Goal: Task Accomplishment & Management: Use online tool/utility

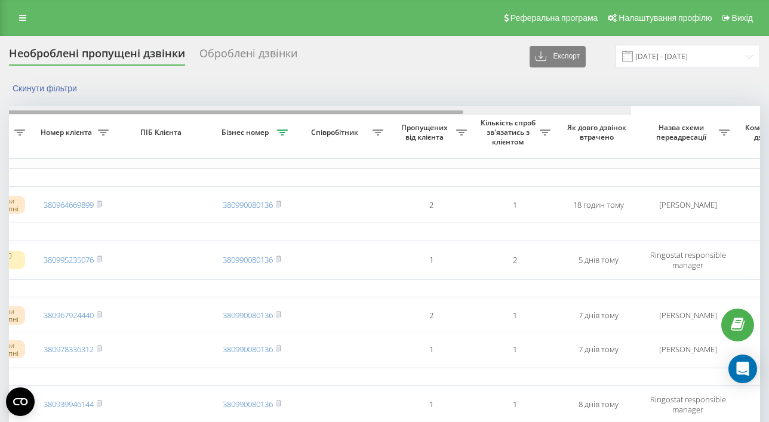
scroll to position [0, 366]
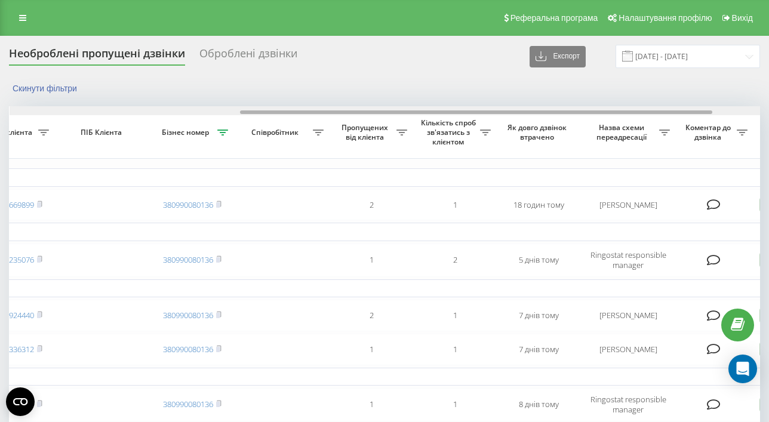
drag, startPoint x: 226, startPoint y: 110, endPoint x: 457, endPoint y: 110, distance: 230.4
click at [457, 110] on div at bounding box center [385, 110] width 751 height 9
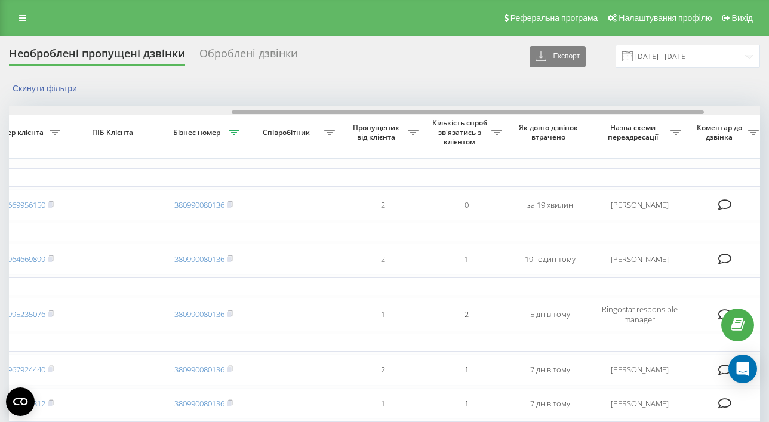
drag, startPoint x: 149, startPoint y: 113, endPoint x: 373, endPoint y: 114, distance: 223.3
click at [373, 114] on div at bounding box center [384, 110] width 751 height 9
click at [313, 113] on div at bounding box center [468, 112] width 472 height 4
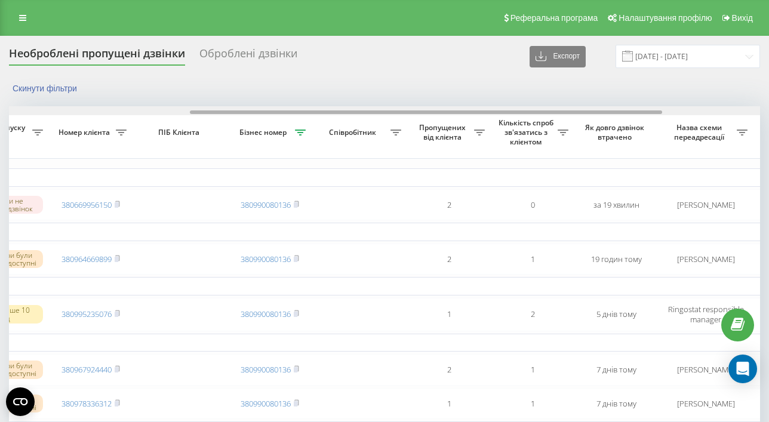
click at [225, 112] on div at bounding box center [426, 112] width 472 height 4
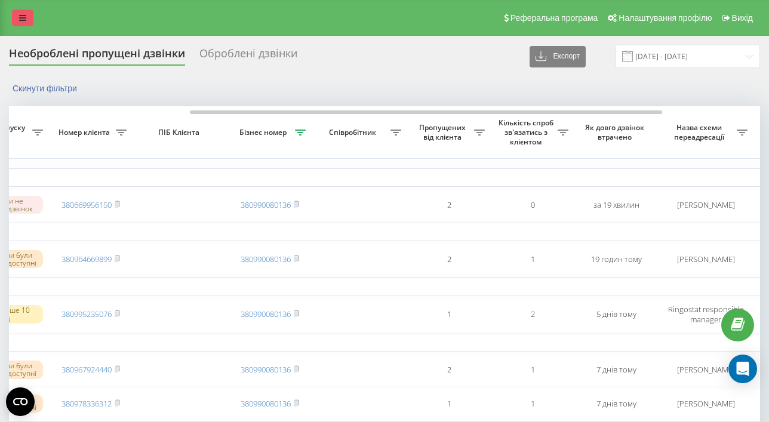
click at [24, 19] on icon at bounding box center [22, 18] width 7 height 8
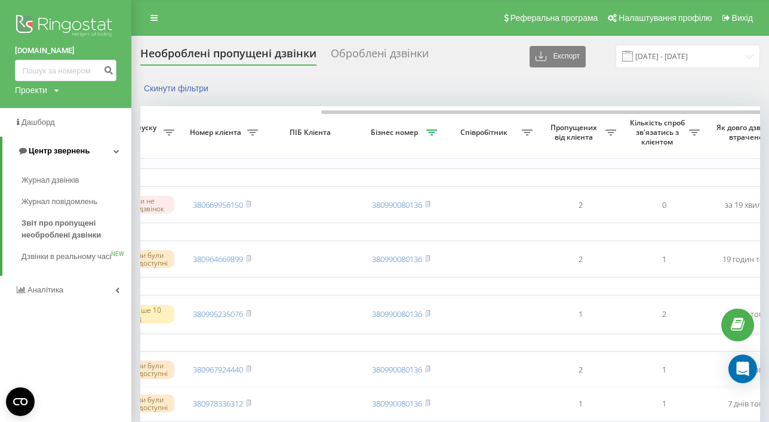
click at [53, 158] on link "Центр звернень" at bounding box center [66, 151] width 129 height 29
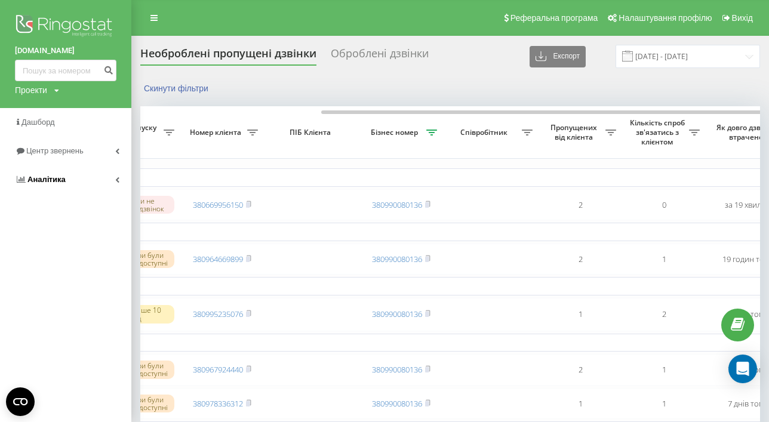
click at [55, 186] on span "Аналiтика" at bounding box center [40, 180] width 51 height 12
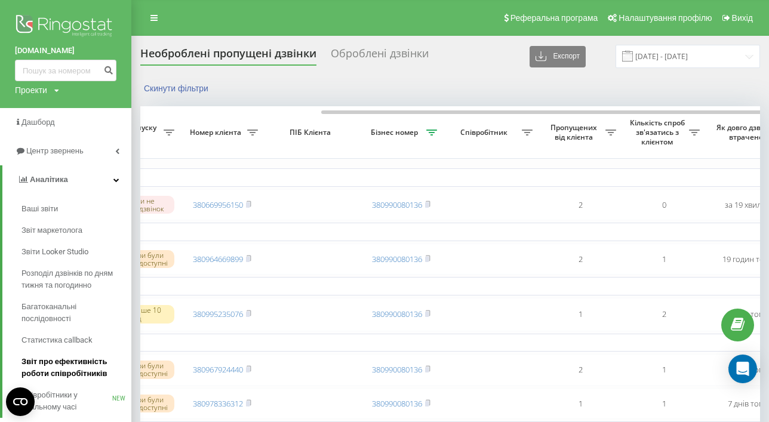
click at [61, 366] on span "Звіт про ефективність роботи співробітників" at bounding box center [73, 368] width 104 height 24
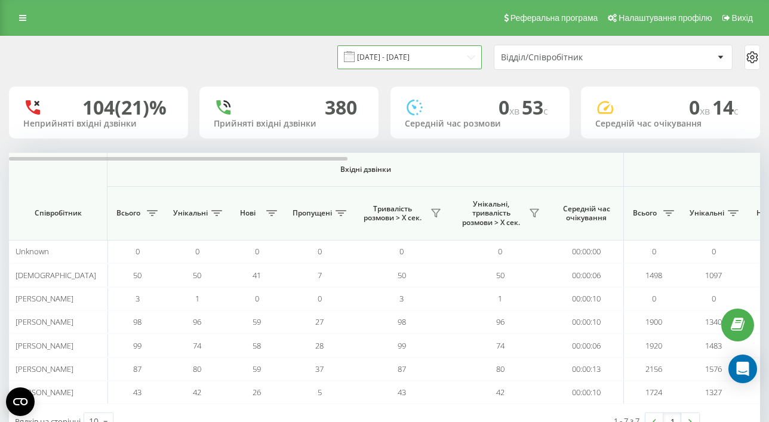
click at [397, 56] on input "23.08.2025 - 23.09.2025" at bounding box center [409, 56] width 144 height 23
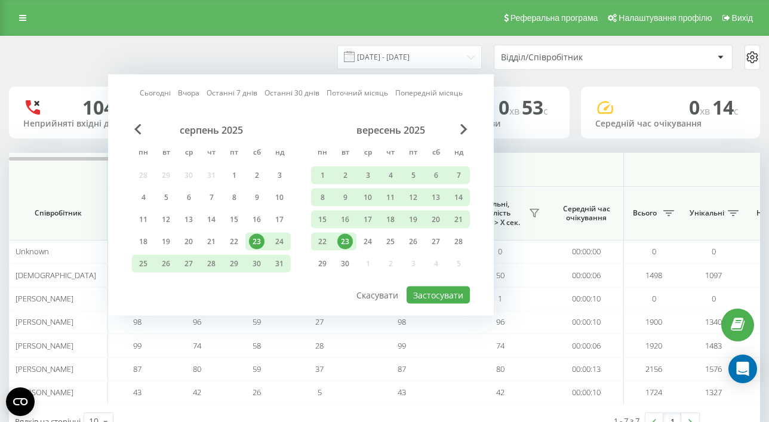
click at [343, 241] on div "23" at bounding box center [345, 242] width 16 height 16
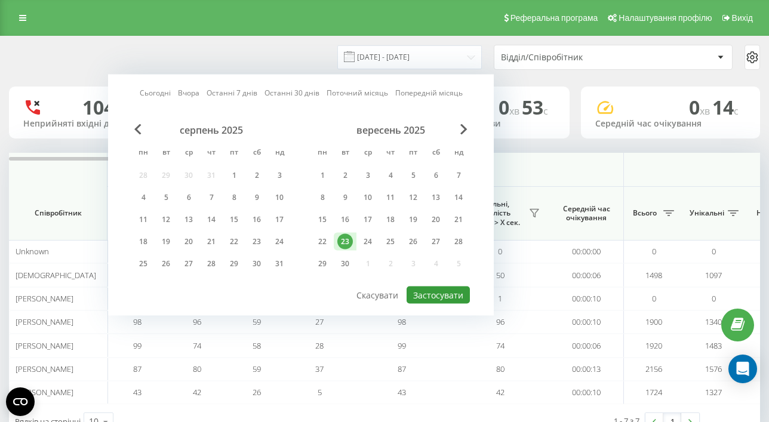
click at [439, 299] on button "Застосувати" at bounding box center [438, 295] width 63 height 17
type input "23.09.2025 - 23.09.2025"
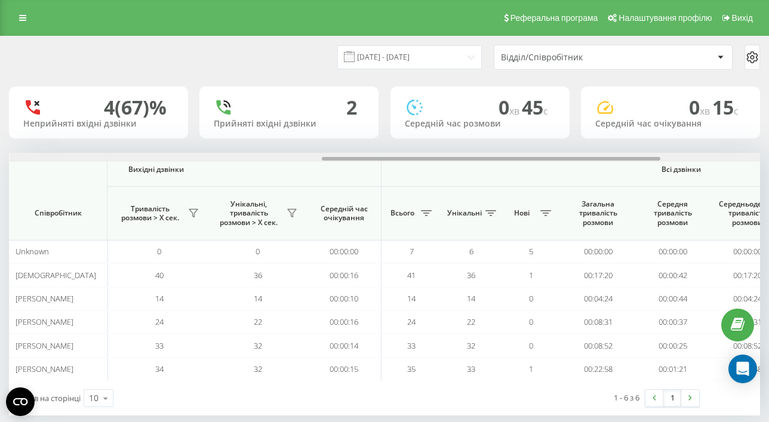
scroll to position [0, 915]
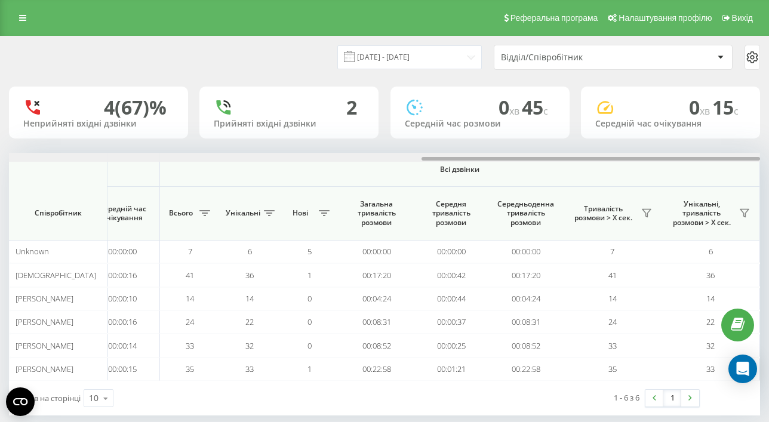
drag, startPoint x: 131, startPoint y: 160, endPoint x: 858, endPoint y: 163, distance: 727.1
click at [768, 163] on html "columbtrade.ua Проекти columbtrade.ua Дашборд Центр звернень Аналiтика Ваші зві…" at bounding box center [384, 211] width 769 height 422
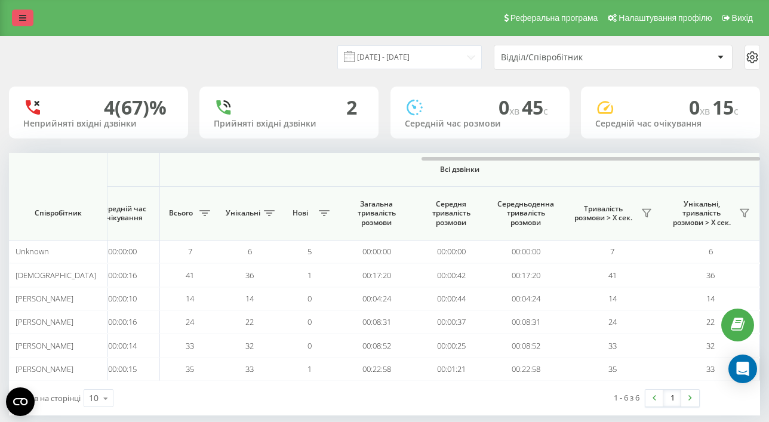
click at [25, 20] on icon at bounding box center [22, 18] width 7 height 8
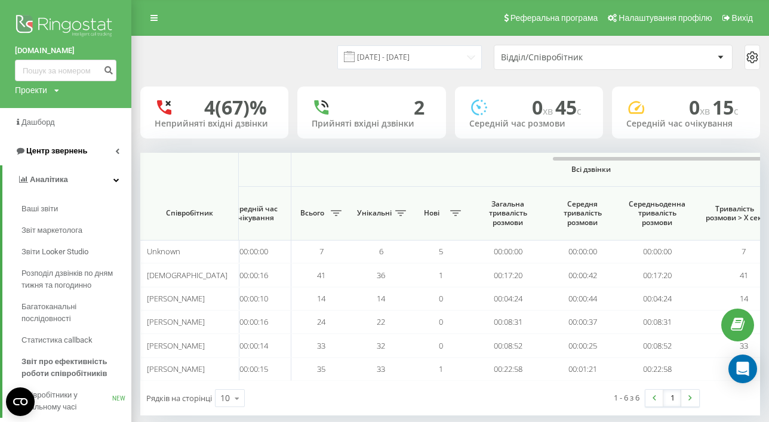
click at [38, 159] on link "Центр звернень" at bounding box center [65, 151] width 131 height 29
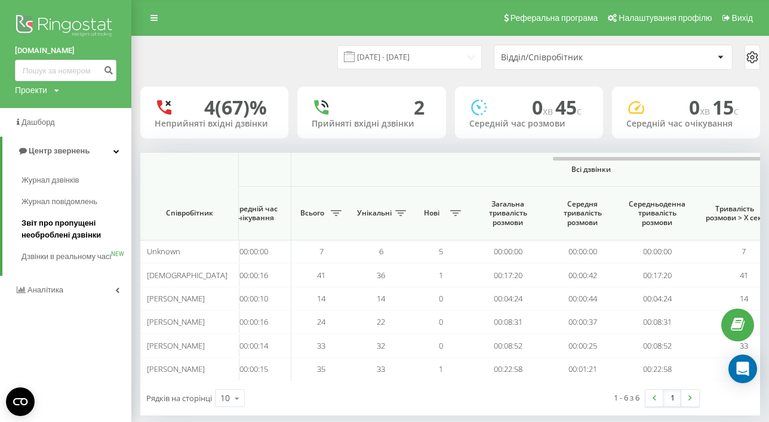
click at [53, 238] on span "Звіт про пропущені необроблені дзвінки" at bounding box center [73, 229] width 104 height 24
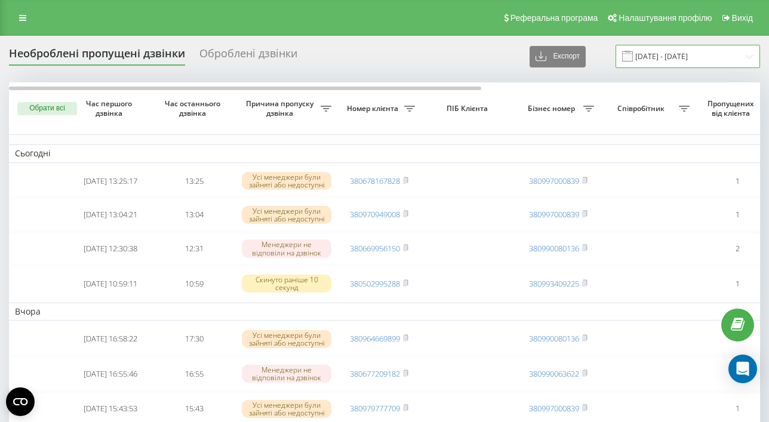
click at [718, 60] on input "23.08.2025 - 23.09.2025" at bounding box center [688, 56] width 144 height 23
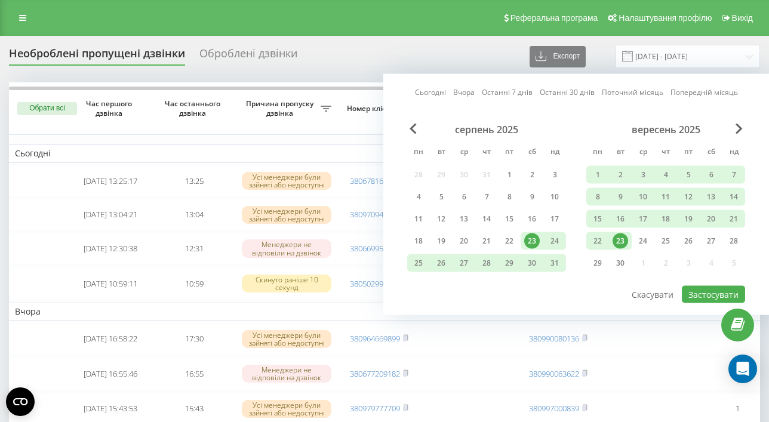
click at [623, 243] on div "23" at bounding box center [621, 241] width 16 height 16
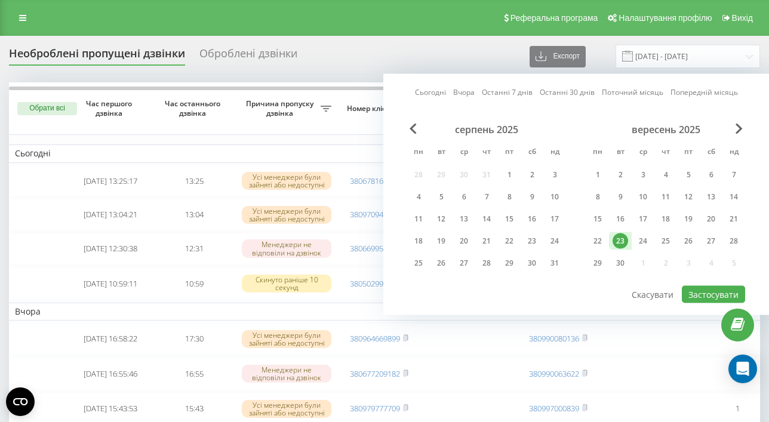
click at [487, 60] on div "Необроблені пропущені дзвінки Оброблені дзвінки Експорт .csv .xlsx 23.08.2025 -…" at bounding box center [384, 56] width 751 height 23
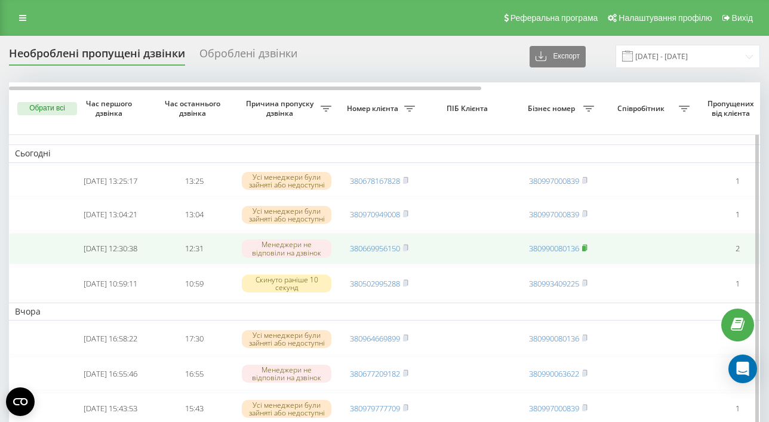
click at [587, 250] on icon at bounding box center [585, 247] width 4 height 5
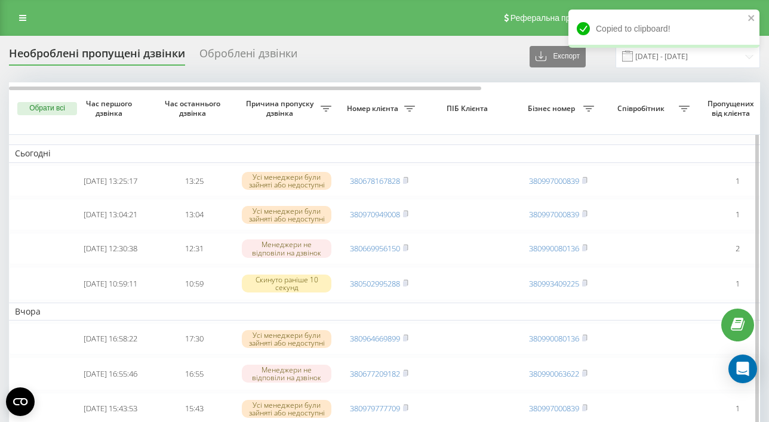
click at [589, 109] on icon at bounding box center [588, 109] width 11 height 6
click at [567, 181] on input "text" at bounding box center [588, 181] width 135 height 21
type input "380990080136"
click button "OK" at bounding box center [629, 205] width 51 height 15
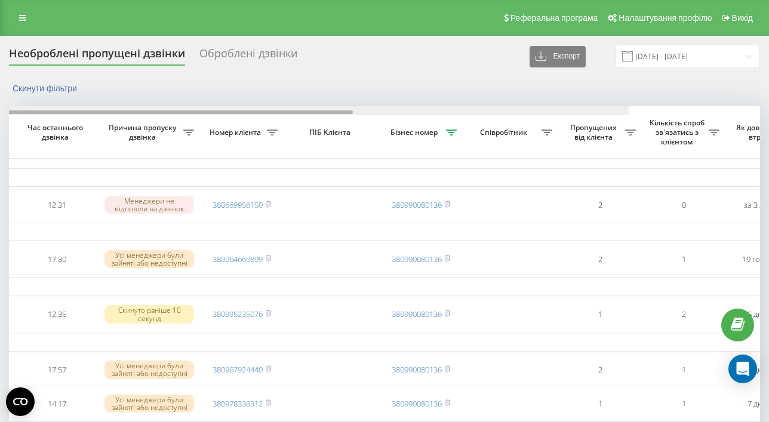
drag, startPoint x: 161, startPoint y: 112, endPoint x: 250, endPoint y: 106, distance: 89.7
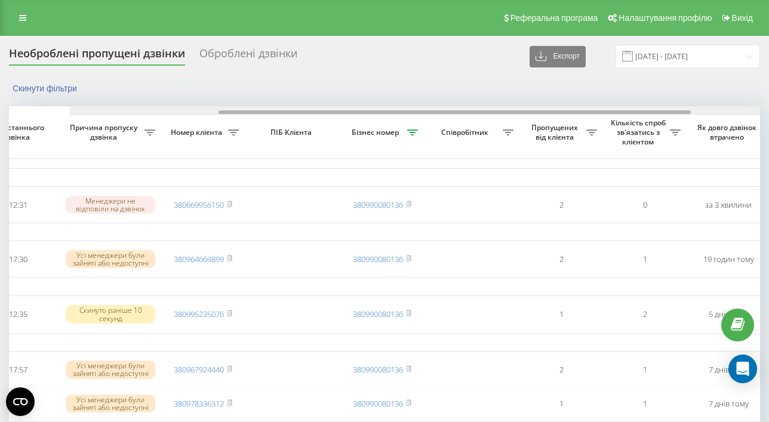
scroll to position [0, 361]
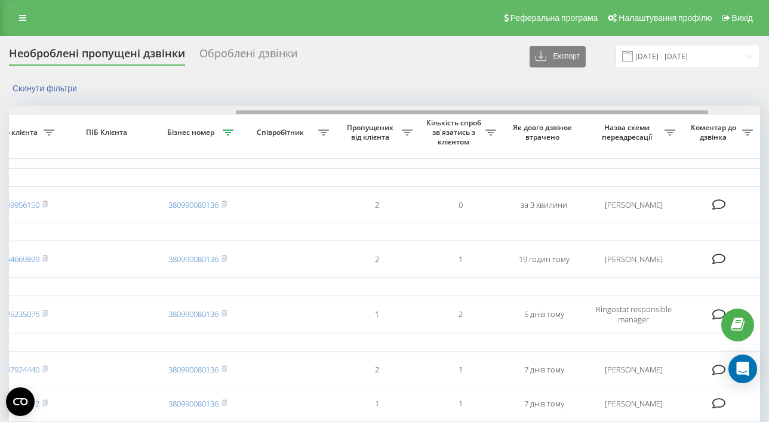
drag, startPoint x: 408, startPoint y: 112, endPoint x: 544, endPoint y: 113, distance: 136.1
click at [544, 113] on div at bounding box center [472, 112] width 472 height 4
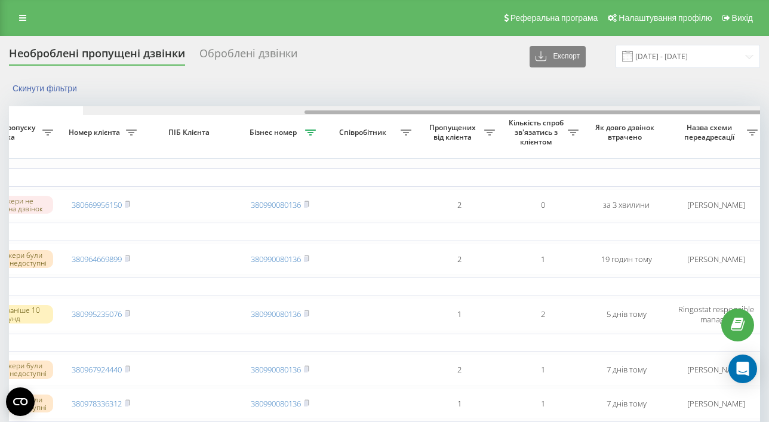
drag, startPoint x: 282, startPoint y: 112, endPoint x: 127, endPoint y: 108, distance: 155.9
click at [304, 111] on div at bounding box center [540, 112] width 472 height 4
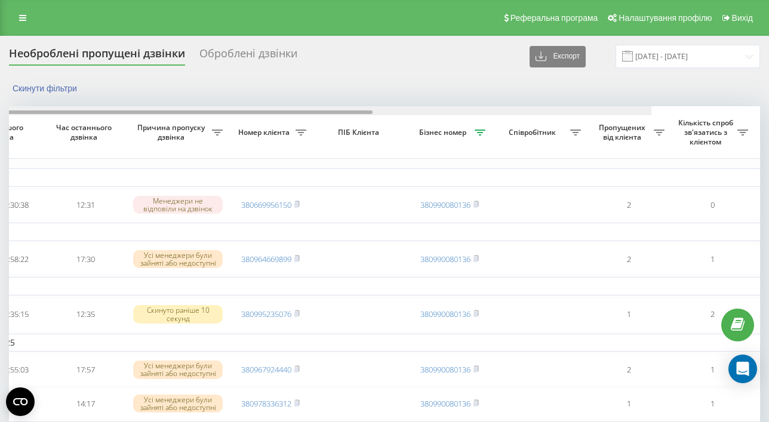
drag, startPoint x: 147, startPoint y: 112, endPoint x: 334, endPoint y: 112, distance: 186.3
click at [287, 112] on div at bounding box center [136, 112] width 472 height 4
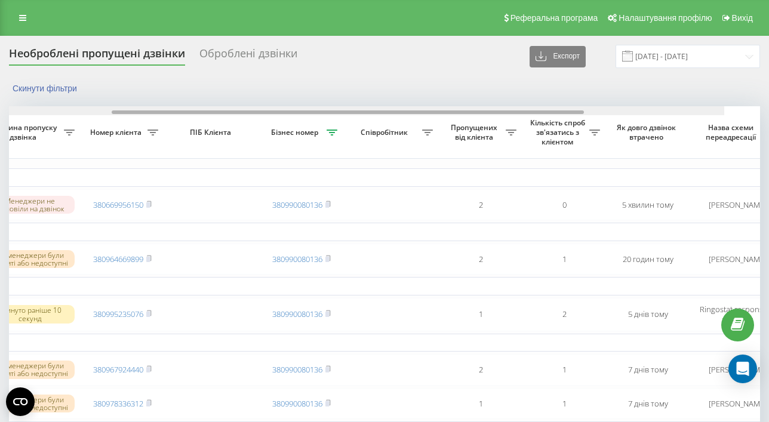
scroll to position [0, 343]
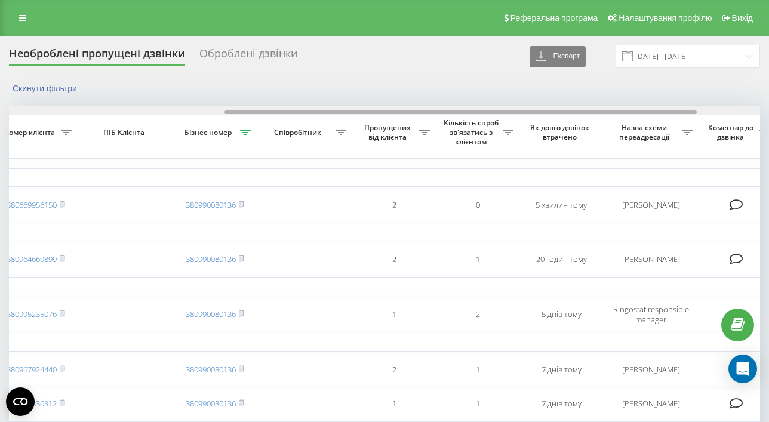
drag, startPoint x: 462, startPoint y: 112, endPoint x: 539, endPoint y: 118, distance: 77.2
drag, startPoint x: 288, startPoint y: 112, endPoint x: 266, endPoint y: 115, distance: 21.7
click at [280, 113] on div at bounding box center [460, 112] width 472 height 4
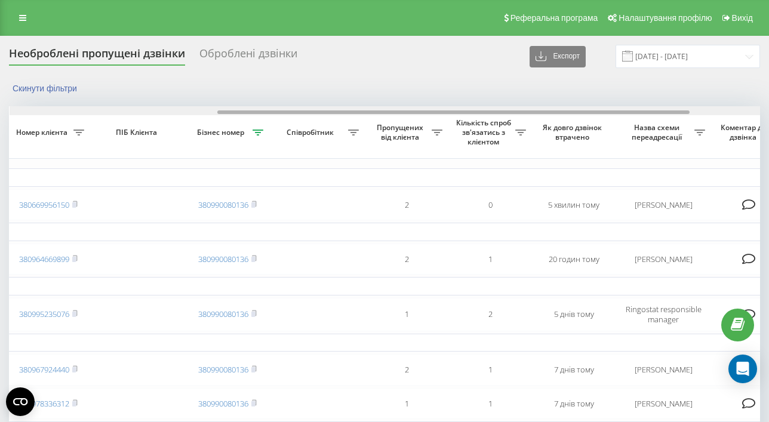
click at [75, 108] on div at bounding box center [385, 110] width 751 height 9
